Goal: Information Seeking & Learning: Find specific fact

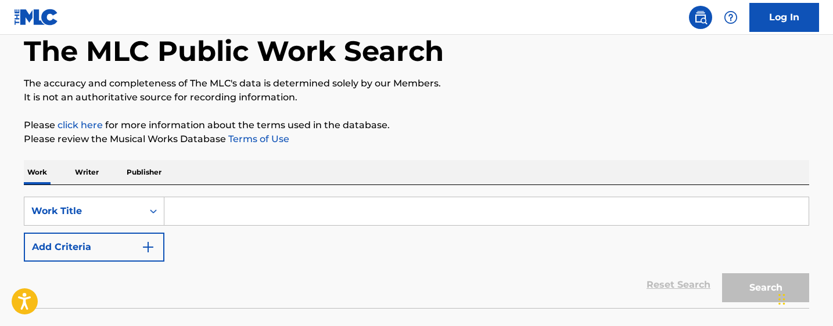
scroll to position [73, 0]
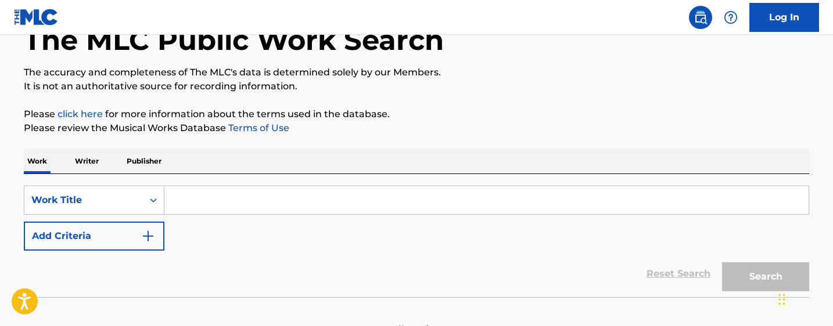
click at [201, 203] on input "Search Form" at bounding box center [486, 200] width 644 height 28
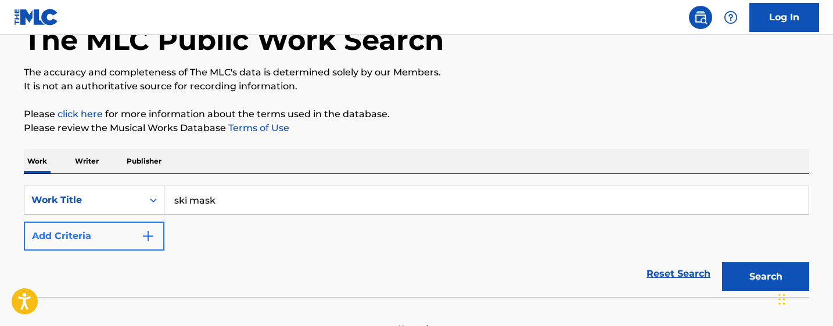
type input "ski mask"
click at [150, 233] on img "Search Form" at bounding box center [148, 236] width 14 height 14
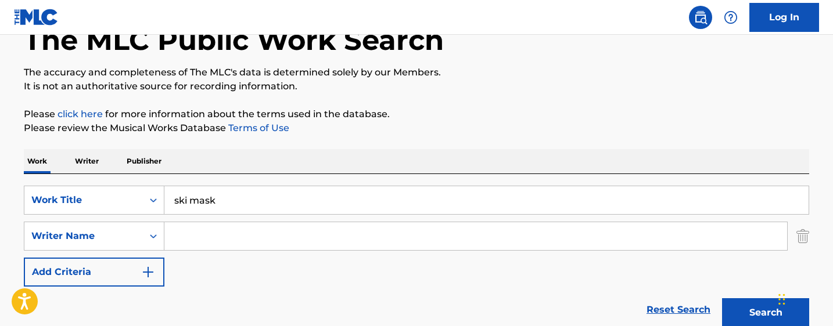
click at [187, 241] on input "Search Form" at bounding box center [475, 236] width 623 height 28
paste input "[PERSON_NAME]"
click at [177, 235] on input "[PERSON_NAME]" at bounding box center [475, 236] width 623 height 28
type input "[PERSON_NAME]"
click at [765, 313] on button "Search" at bounding box center [765, 313] width 87 height 29
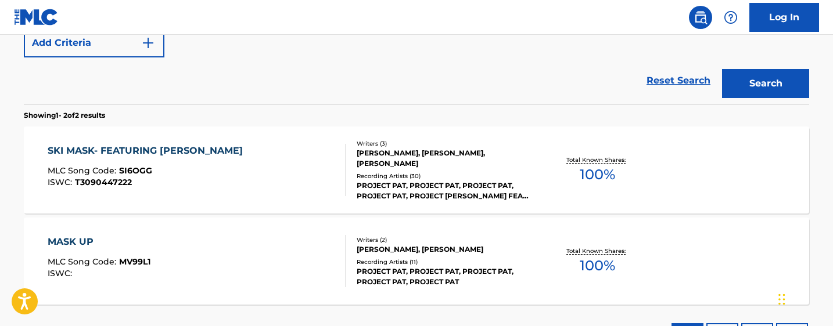
scroll to position [312, 0]
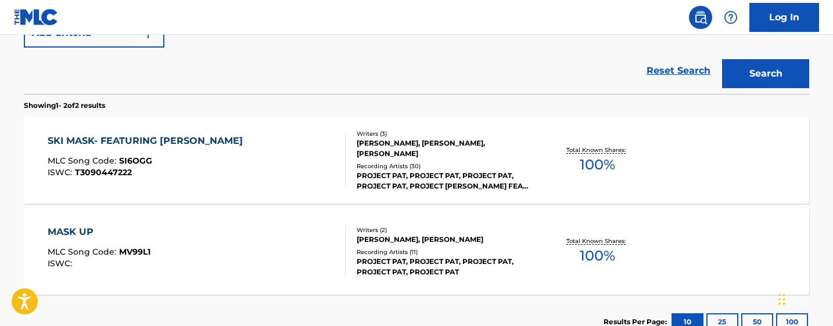
click at [185, 159] on div "MLC Song Code : SI6OGG" at bounding box center [148, 163] width 201 height 12
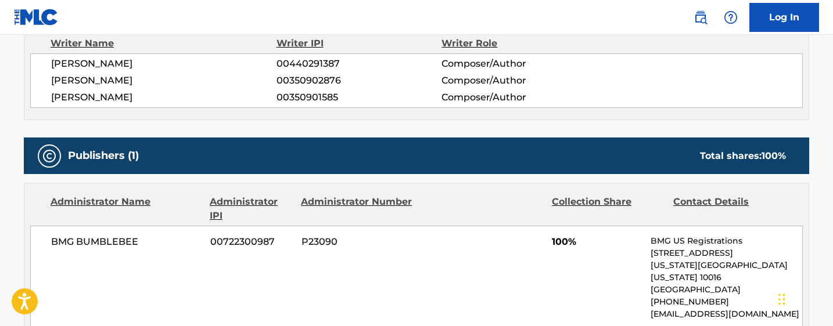
scroll to position [361, 0]
